Goal: Find contact information: Find contact information

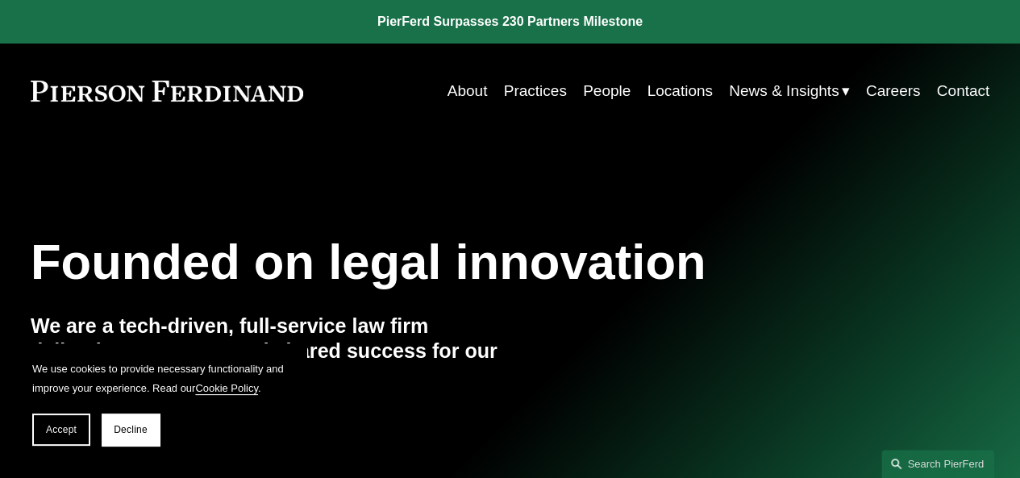
click at [601, 92] on link "People" at bounding box center [607, 91] width 48 height 31
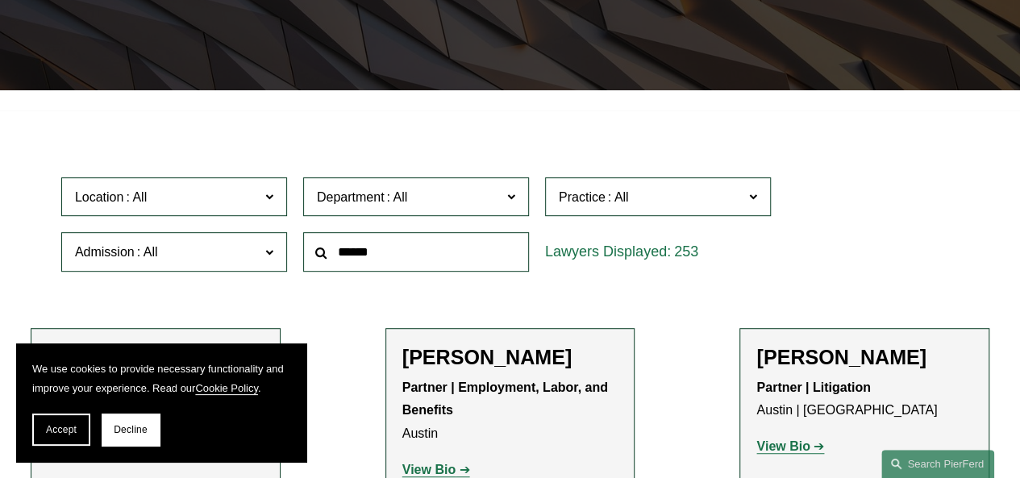
scroll to position [403, 0]
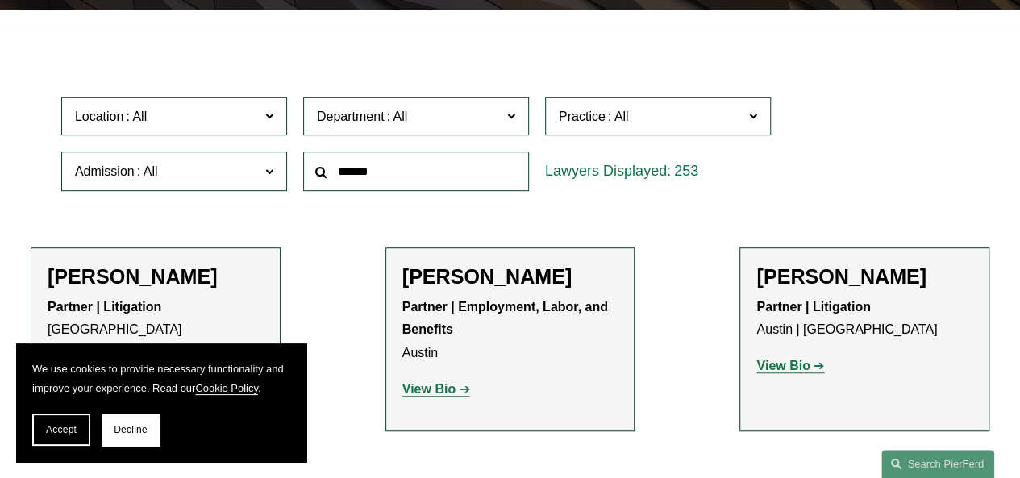
click at [65, 429] on span "Accept" at bounding box center [61, 429] width 31 height 11
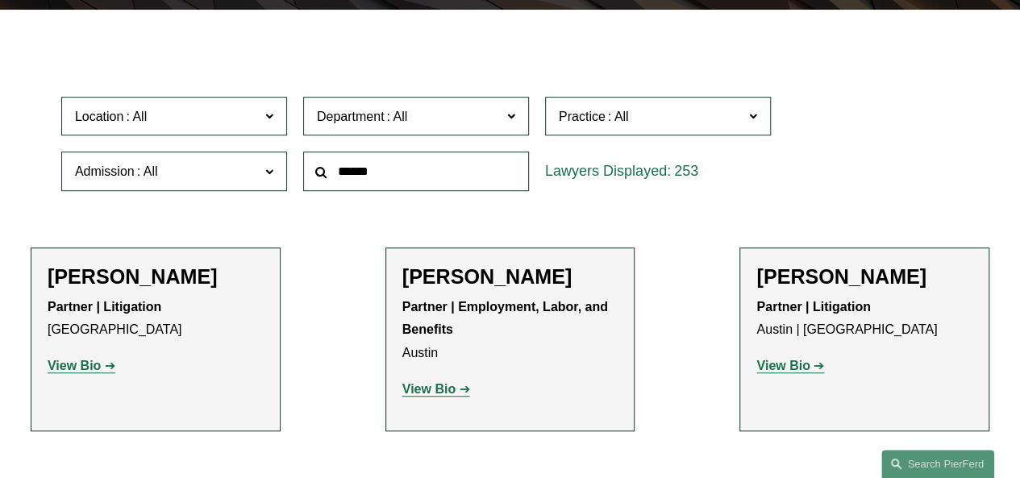
click at [816, 365] on link "View Bio" at bounding box center [790, 366] width 68 height 14
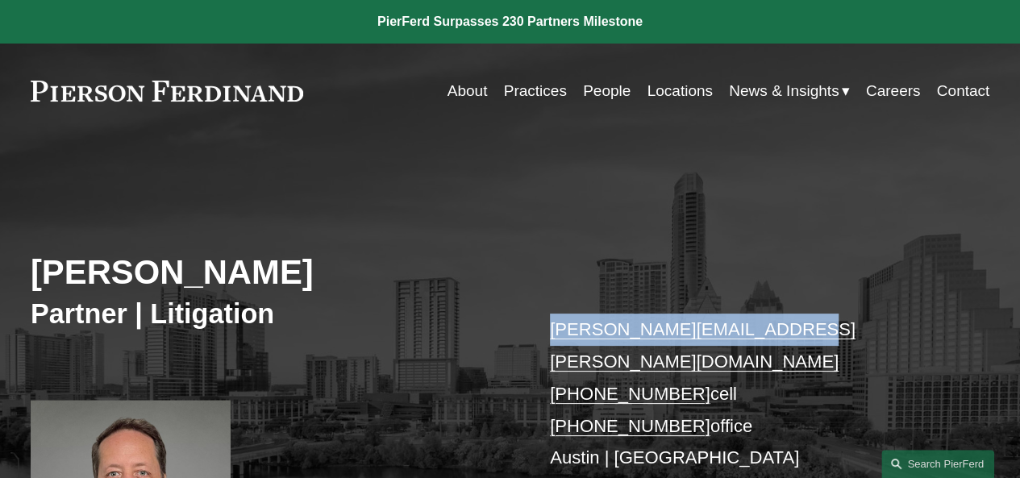
drag, startPoint x: 777, startPoint y: 335, endPoint x: 554, endPoint y: 333, distance: 223.3
click at [554, 333] on p "william.akins@pierferd.com +1.214.924.9504 cell +1.737.667.5994 office Austin |…" at bounding box center [749, 410] width 399 height 192
copy link "william.akins@pierferd.com"
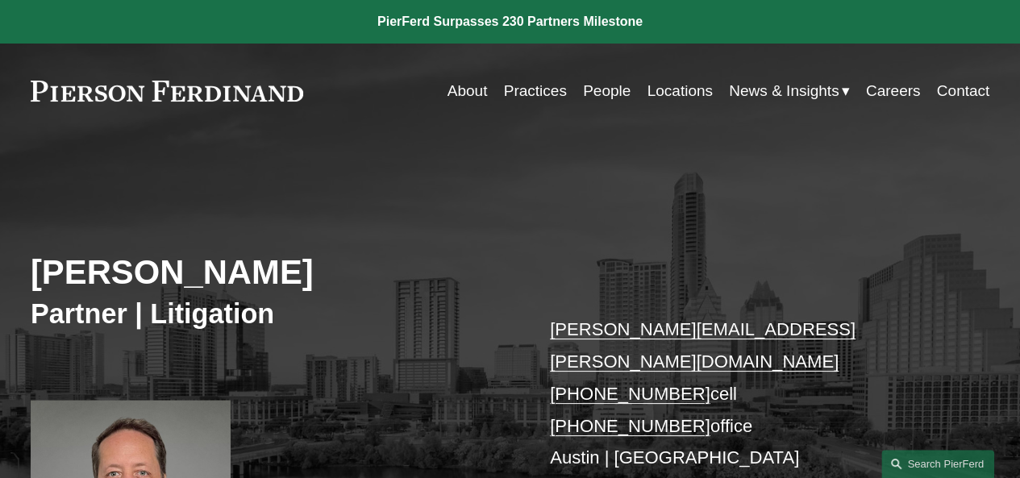
drag, startPoint x: 26, startPoint y: 86, endPoint x: 302, endPoint y: 92, distance: 276.5
click at [301, 92] on div "Skip to Content About Practices People Locations" at bounding box center [510, 91] width 1020 height 95
drag, startPoint x: 309, startPoint y: 92, endPoint x: 52, endPoint y: 92, distance: 256.3
click at [52, 92] on div "About Practices People Locations News & Insights News" at bounding box center [510, 91] width 958 height 31
